Goal: Communication & Community: Answer question/provide support

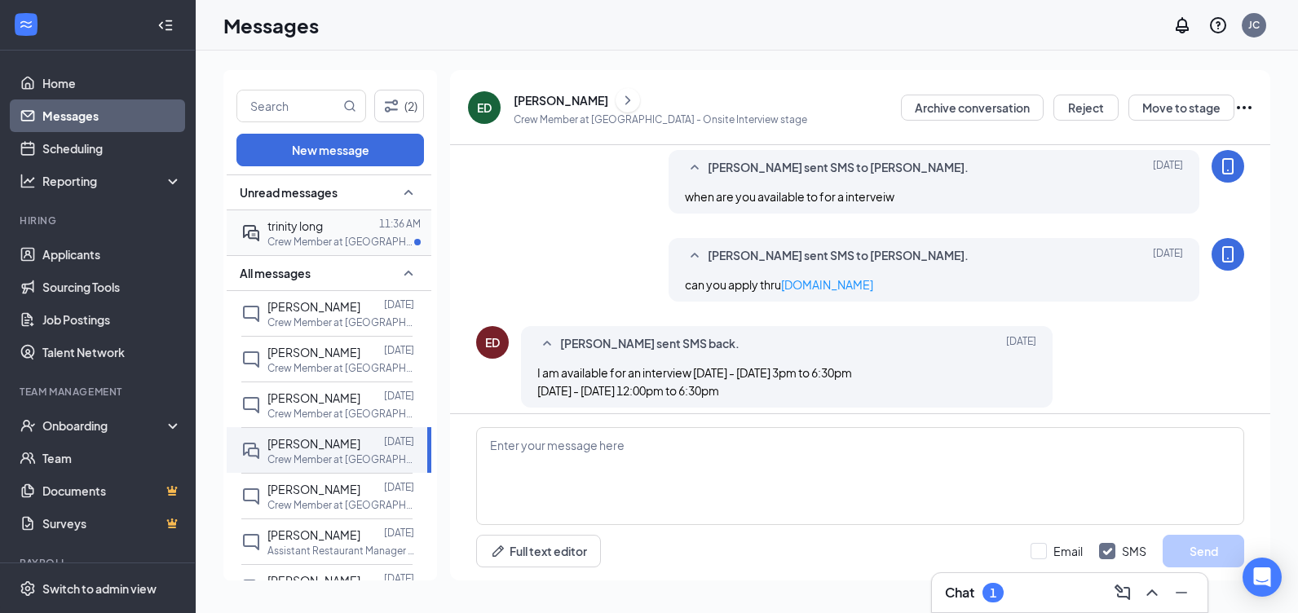
scroll to position [709, 0]
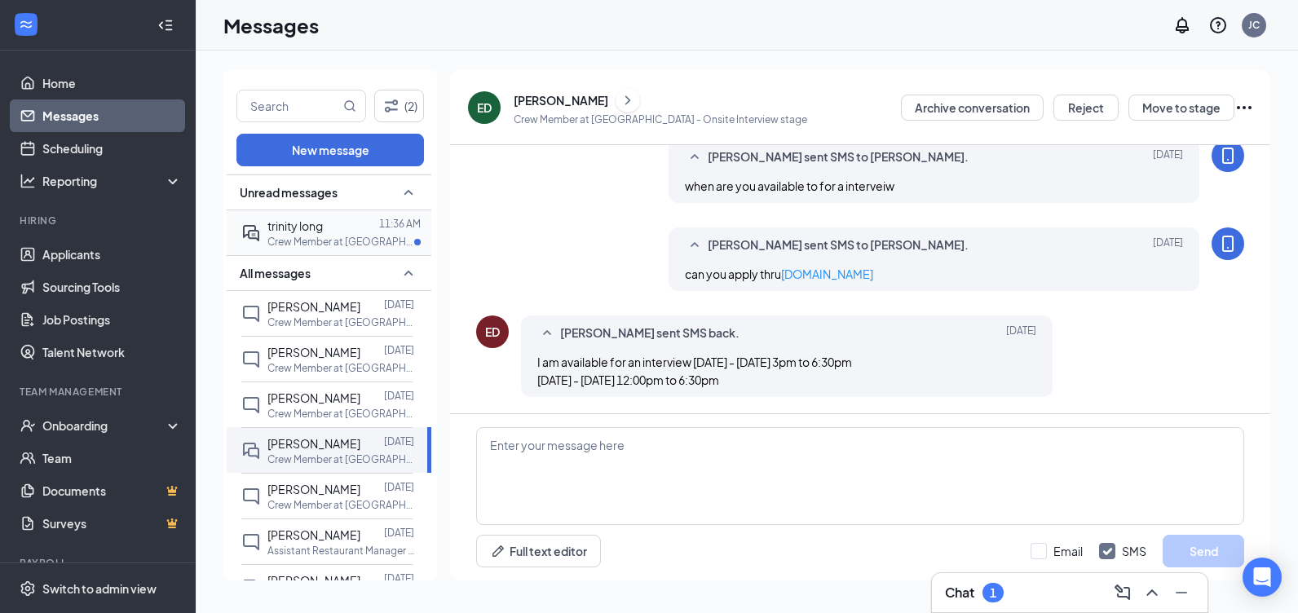
click at [331, 228] on div at bounding box center [351, 226] width 56 height 18
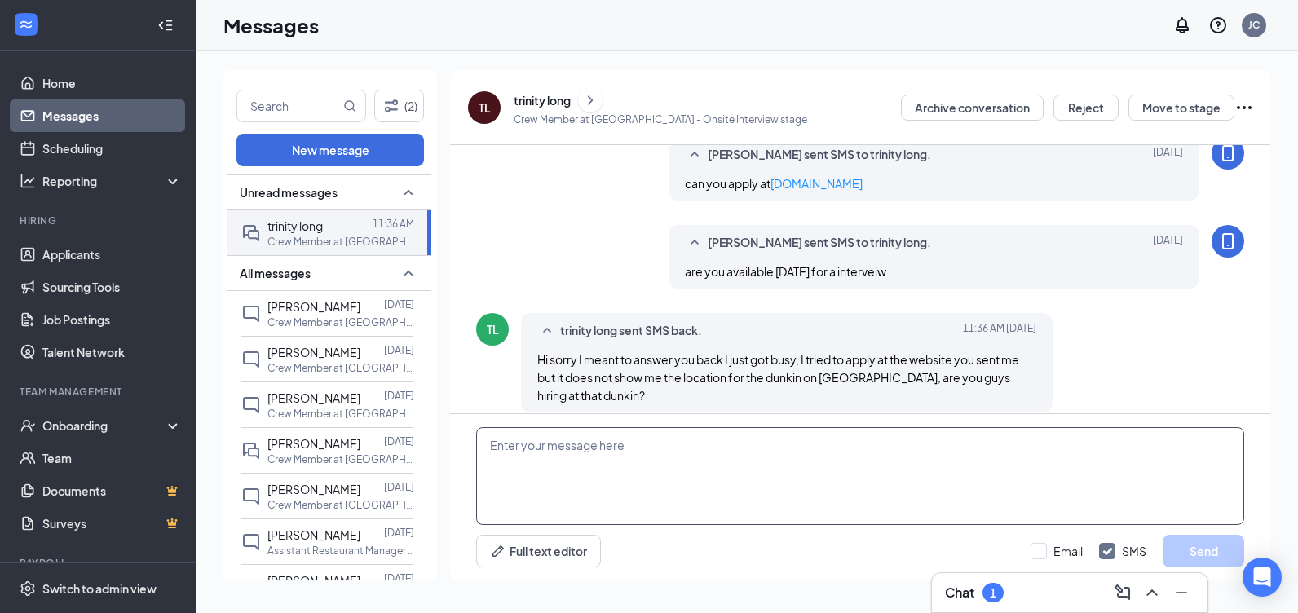
scroll to position [395, 0]
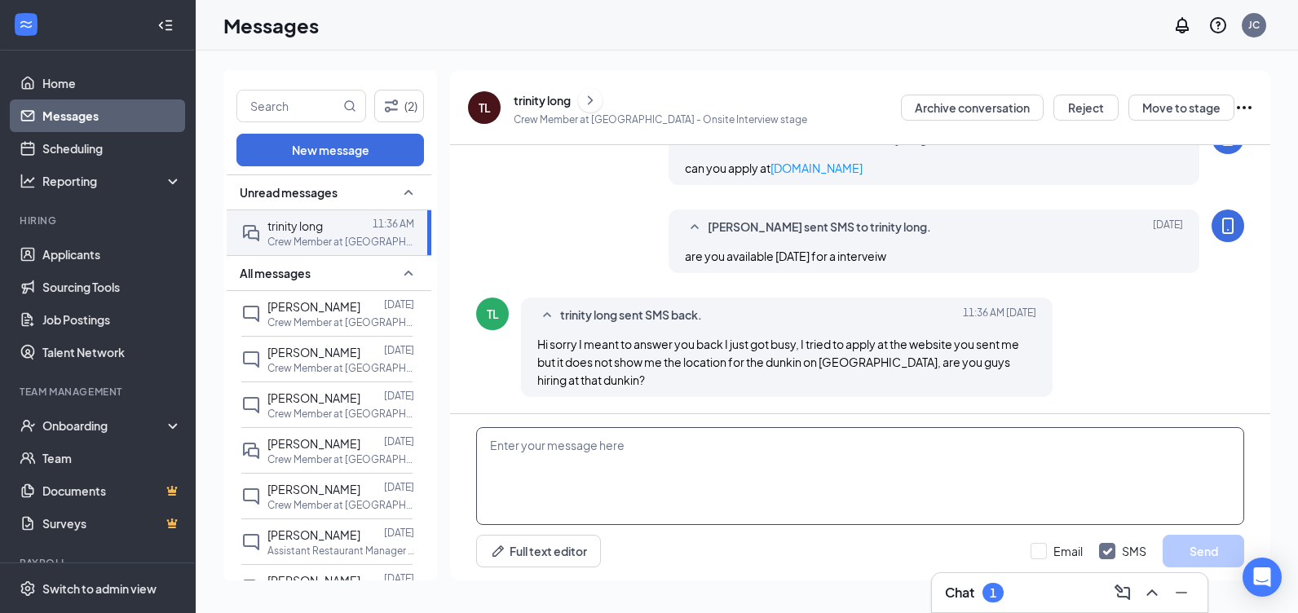
click at [665, 476] on textarea at bounding box center [860, 476] width 768 height 98
type textarea "i am in [GEOGRAPHIC_DATA]"
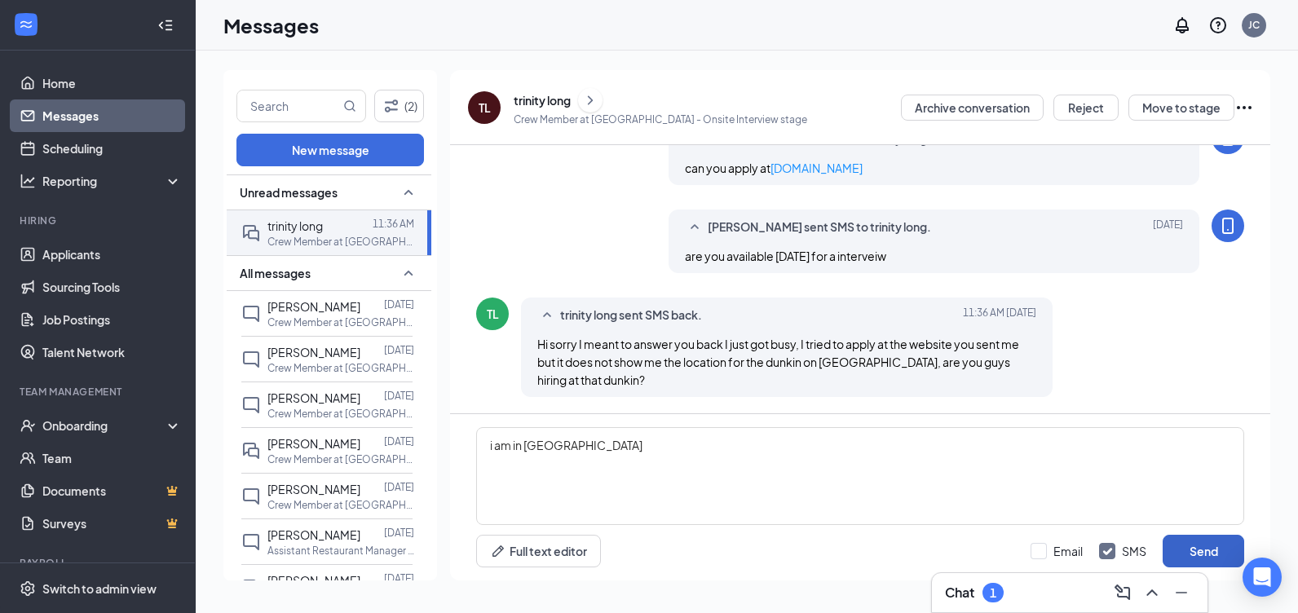
click at [1202, 546] on button "Send" at bounding box center [1204, 551] width 82 height 33
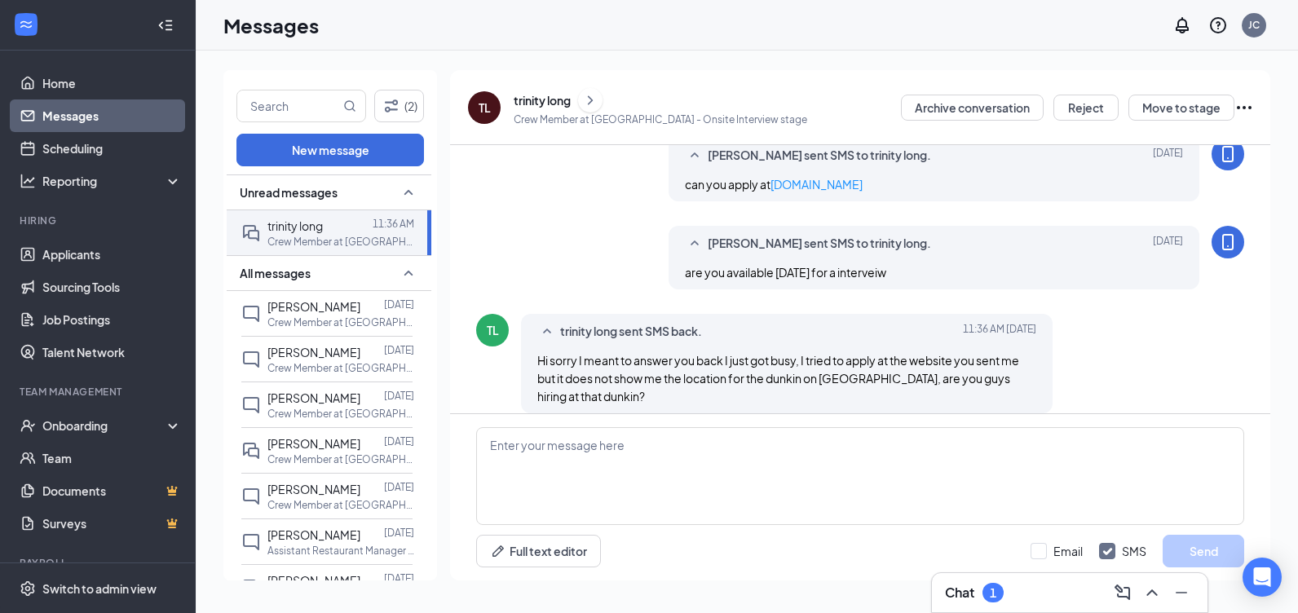
scroll to position [484, 0]
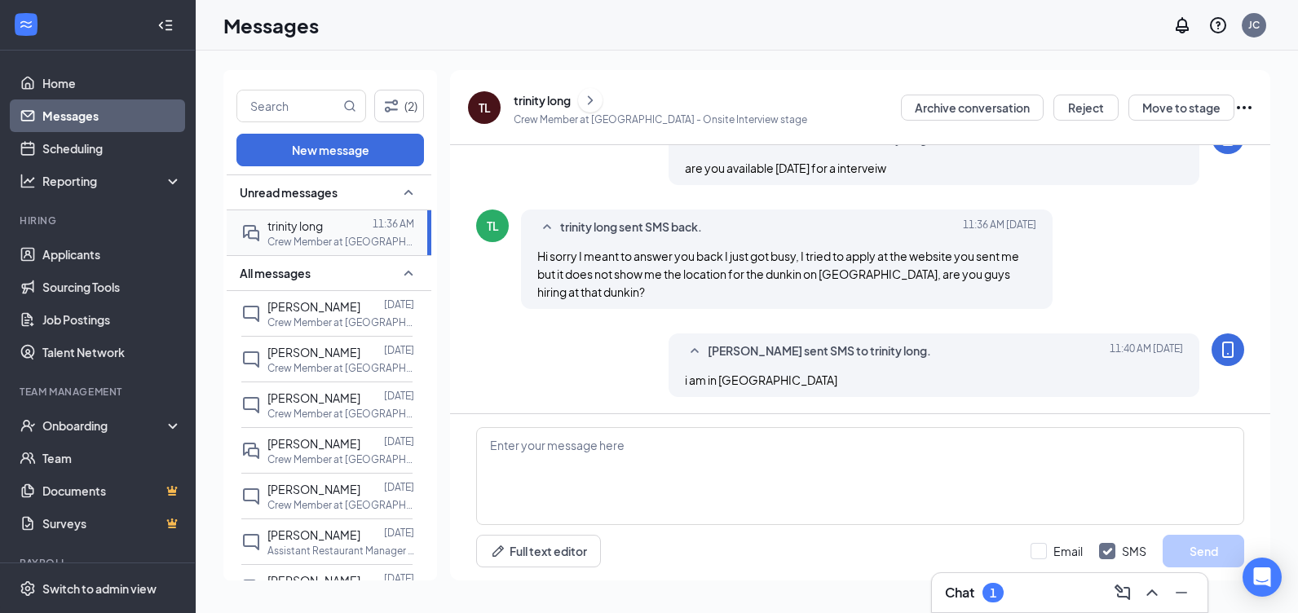
click at [324, 227] on div at bounding box center [348, 226] width 50 height 18
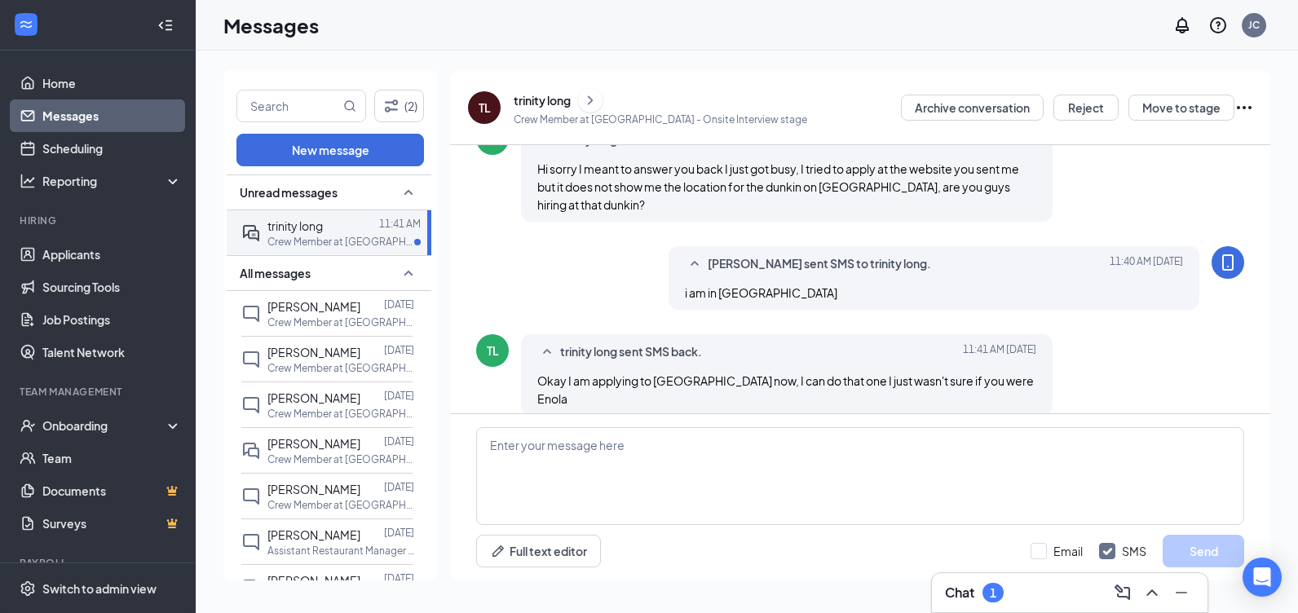
scroll to position [576, 0]
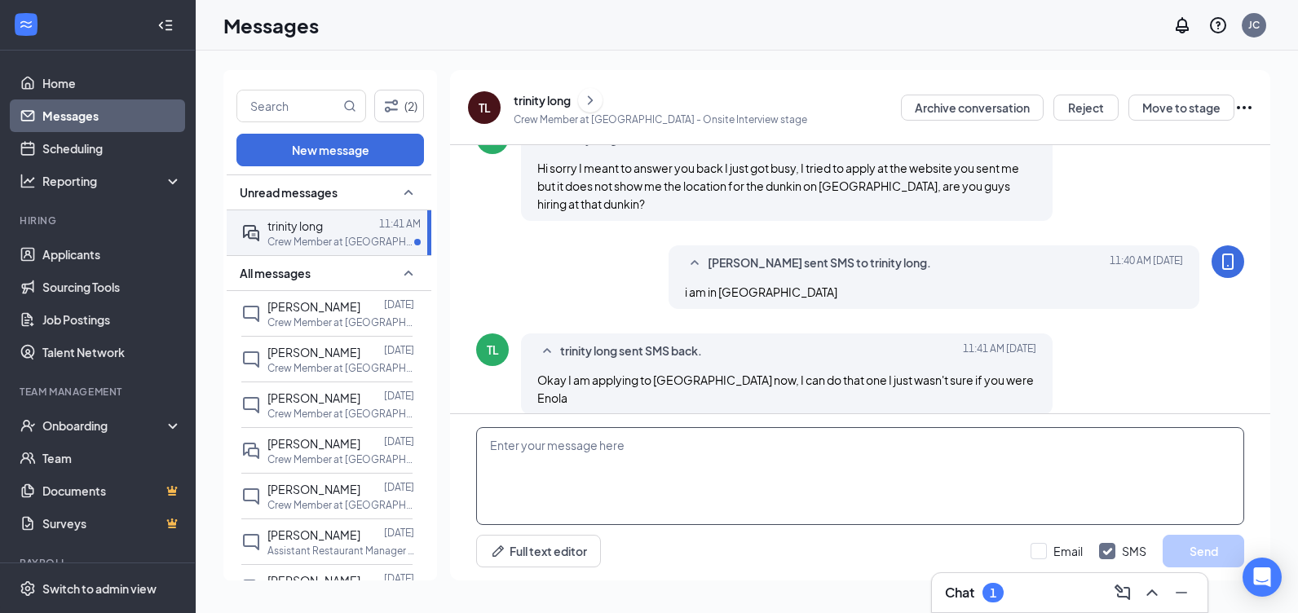
click at [558, 483] on textarea at bounding box center [860, 476] width 768 height 98
type textarea "ok sounds good"
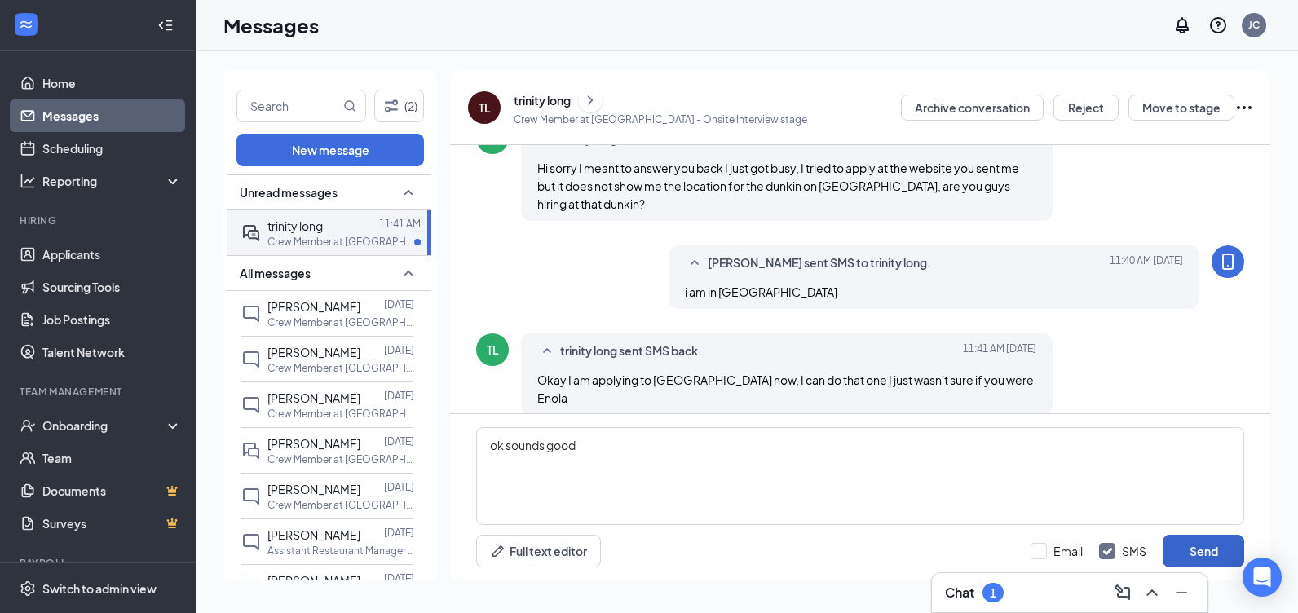
click at [1207, 549] on button "Send" at bounding box center [1204, 551] width 82 height 33
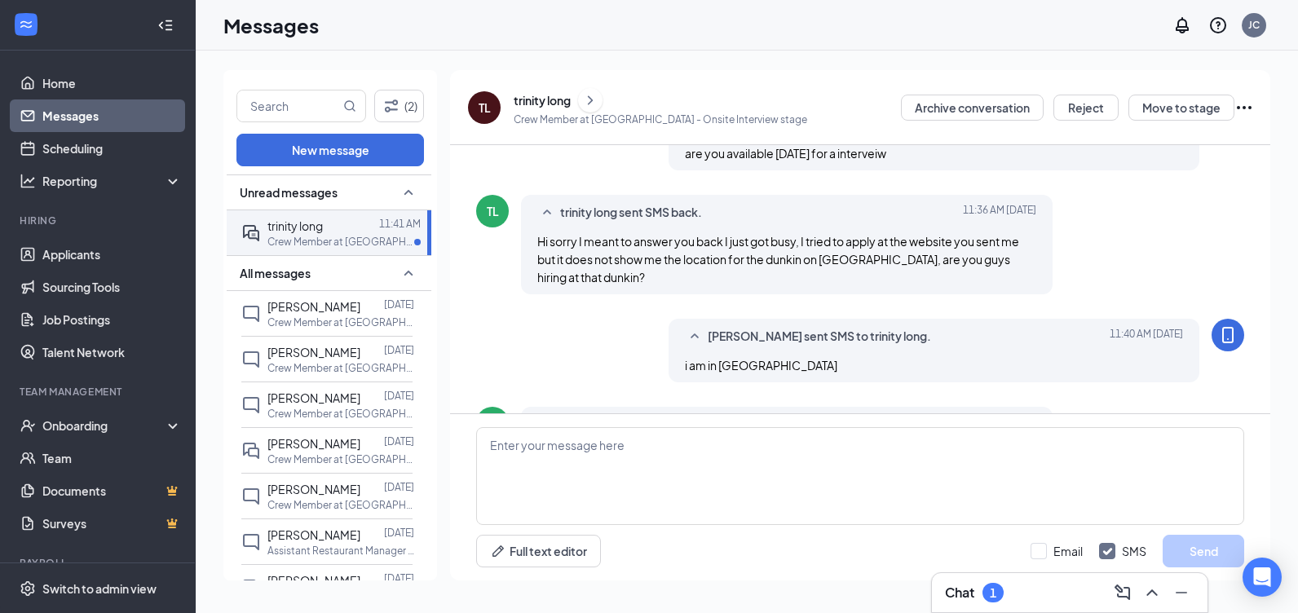
scroll to position [665, 0]
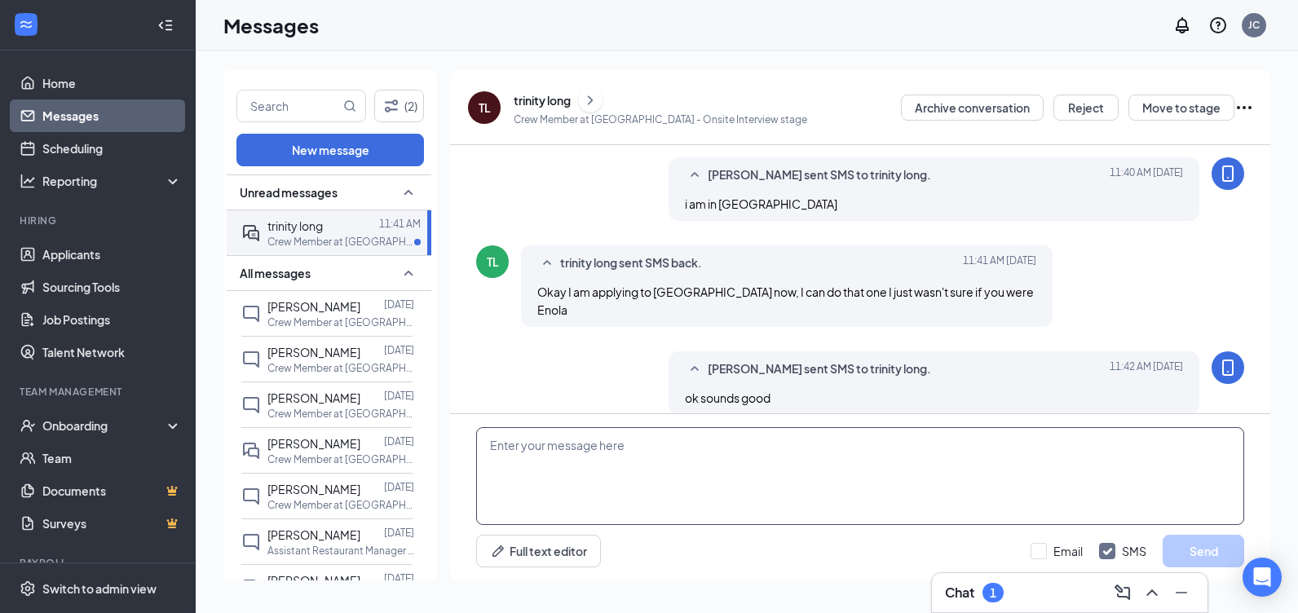
click at [689, 510] on textarea at bounding box center [860, 476] width 768 height 98
type textarea "whats your availability for working hours and days"
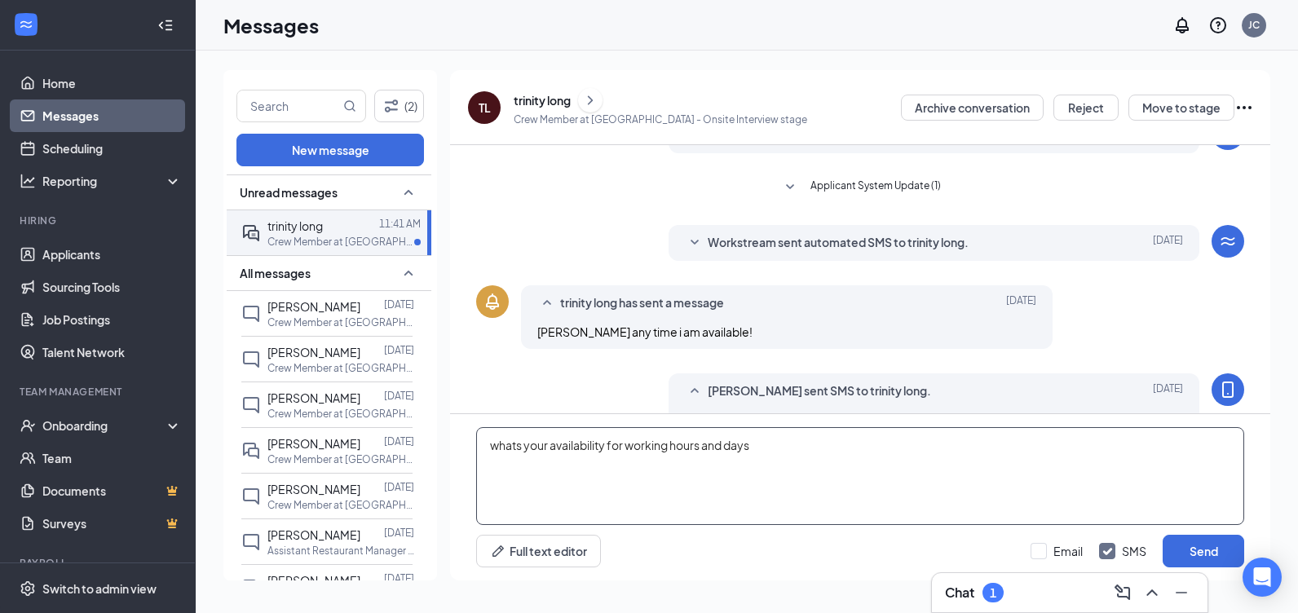
scroll to position [94, 0]
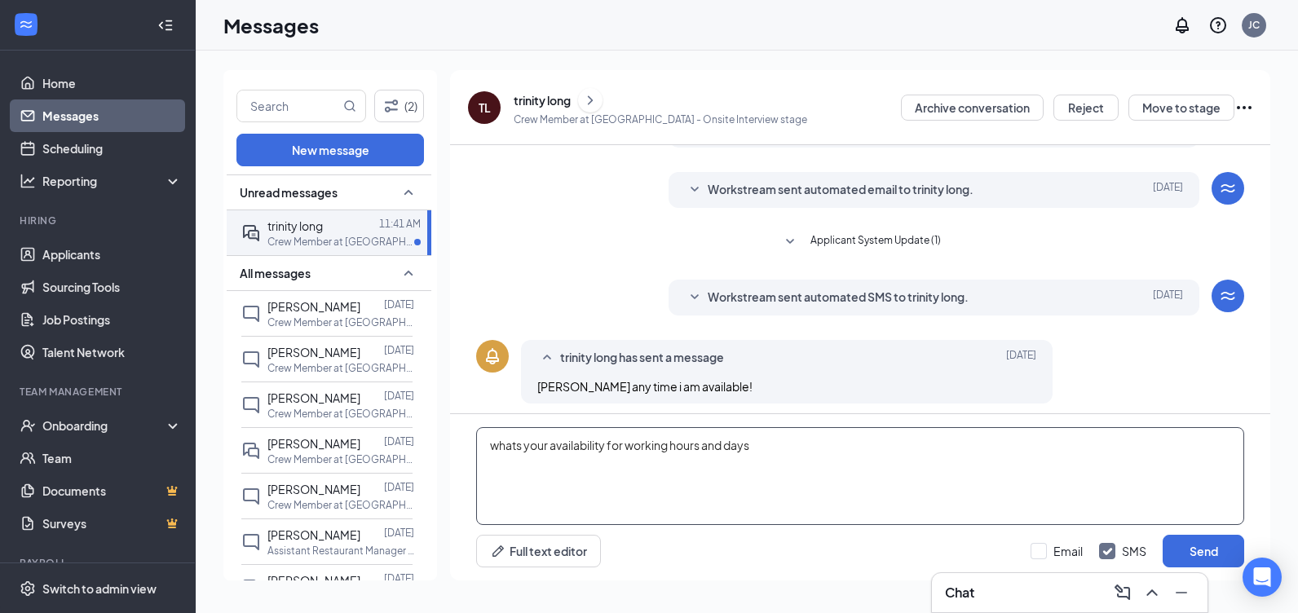
drag, startPoint x: 782, startPoint y: 448, endPoint x: 441, endPoint y: 408, distance: 343.2
click at [441, 408] on div "(2) New message Unread messages trinity long 11:41 AM Crew Member at [GEOGRAPHI…" at bounding box center [746, 331] width 1047 height 523
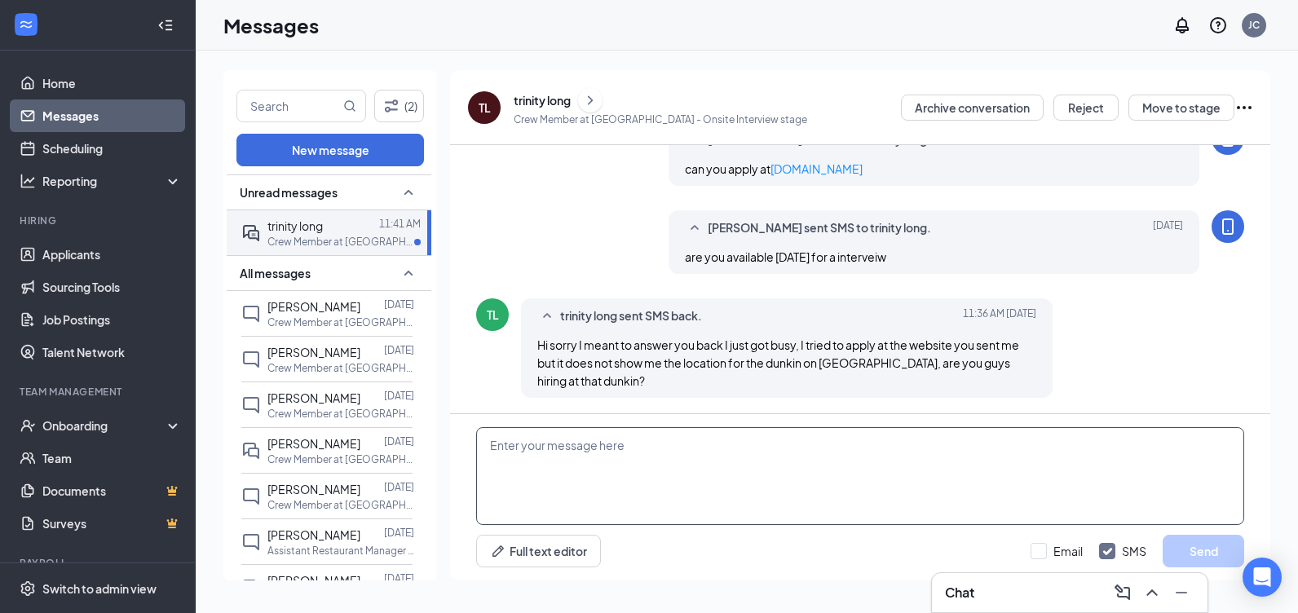
scroll to position [501, 0]
